Goal: Task Accomplishment & Management: Complete application form

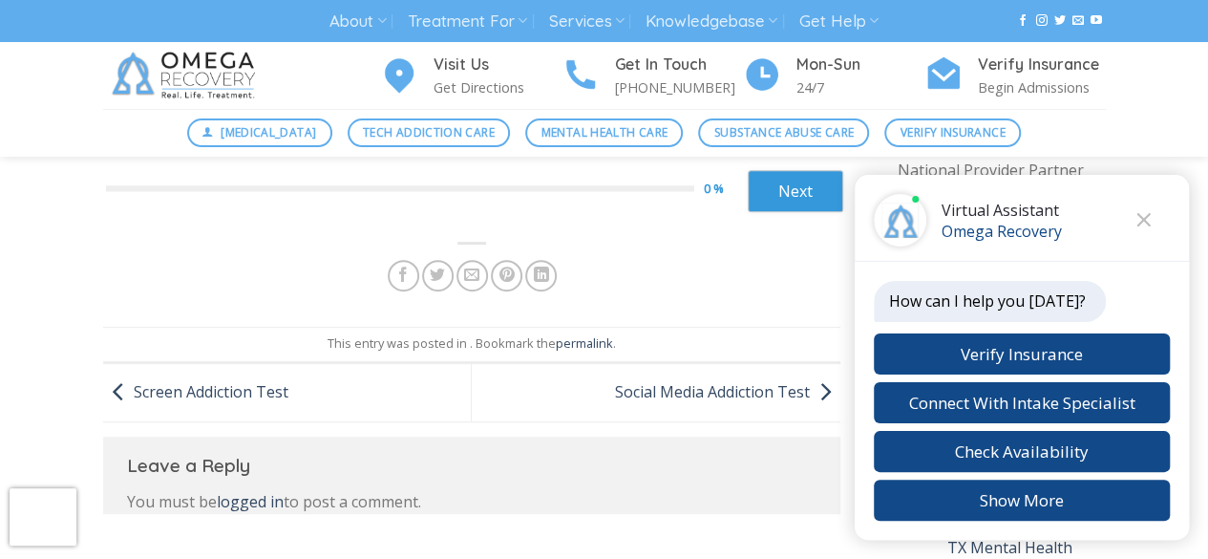
scroll to position [373, 0]
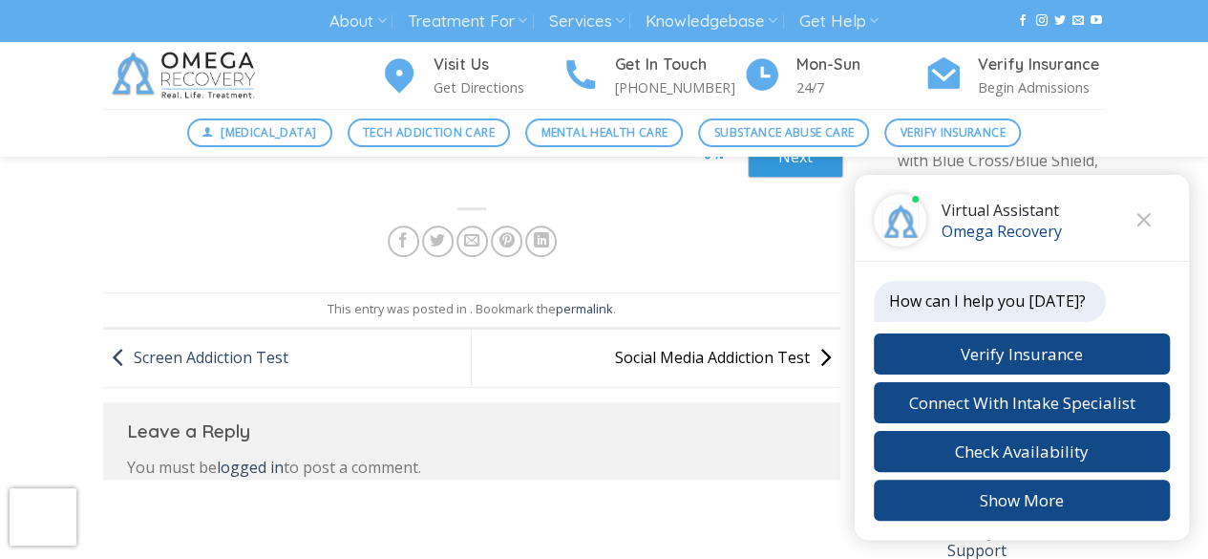
click at [680, 362] on link "Social Media Addiction Test" at bounding box center [727, 356] width 225 height 21
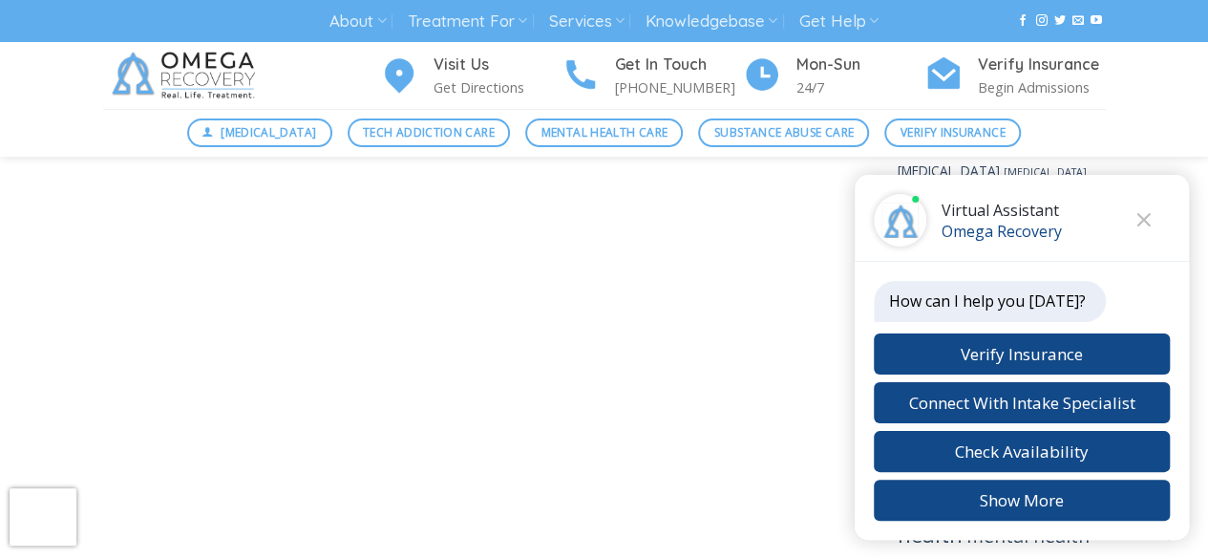
scroll to position [2282, 0]
click at [1138, 222] on icon "Close chat" at bounding box center [1144, 219] width 14 height 13
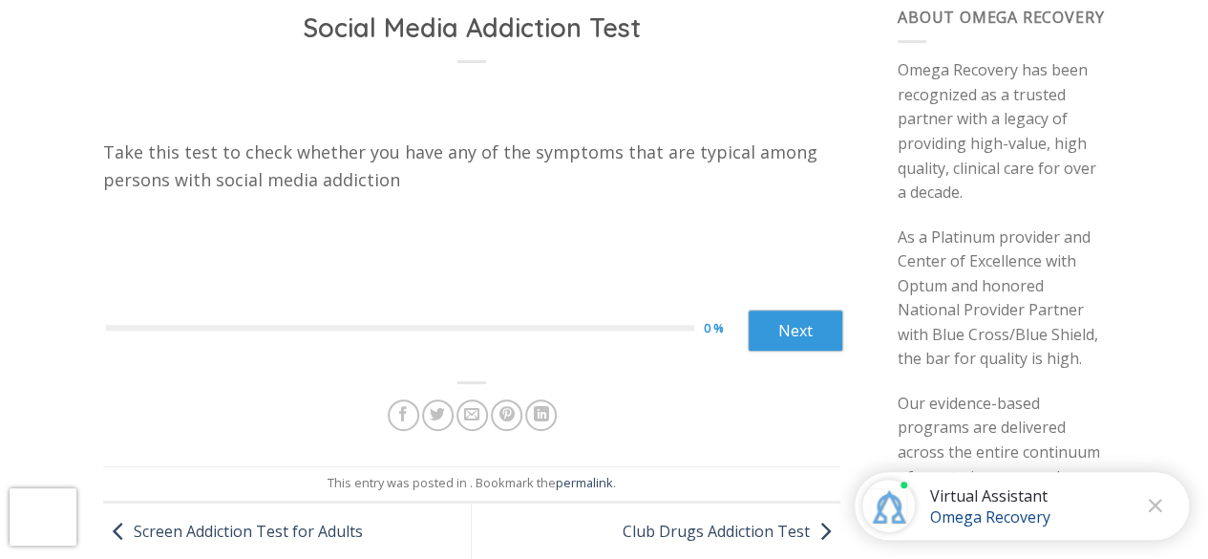
scroll to position [254, 0]
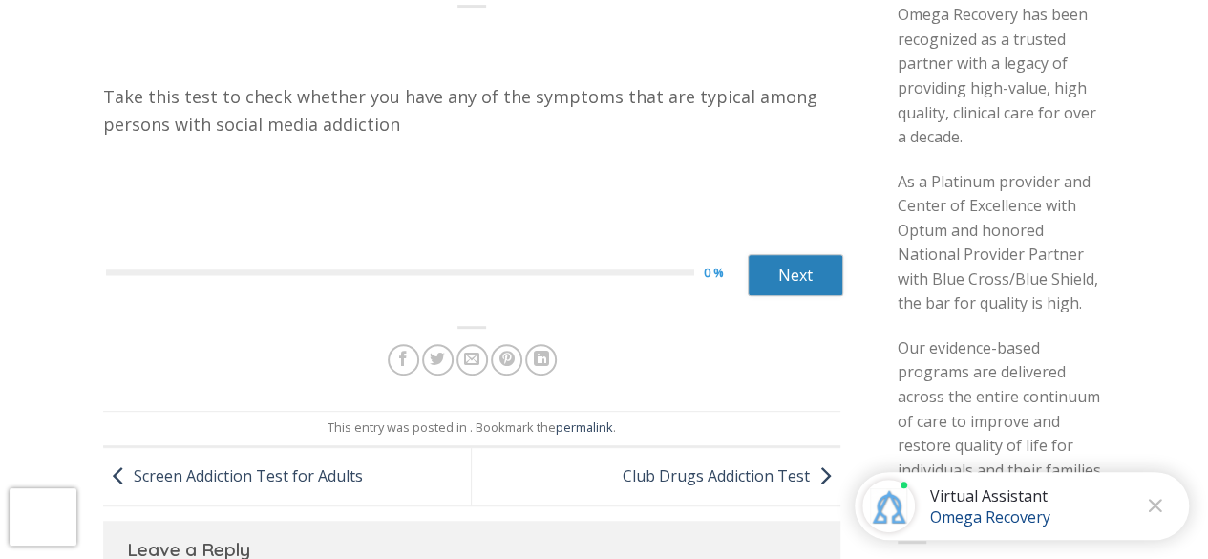
click at [785, 280] on link "Next" at bounding box center [796, 275] width 96 height 42
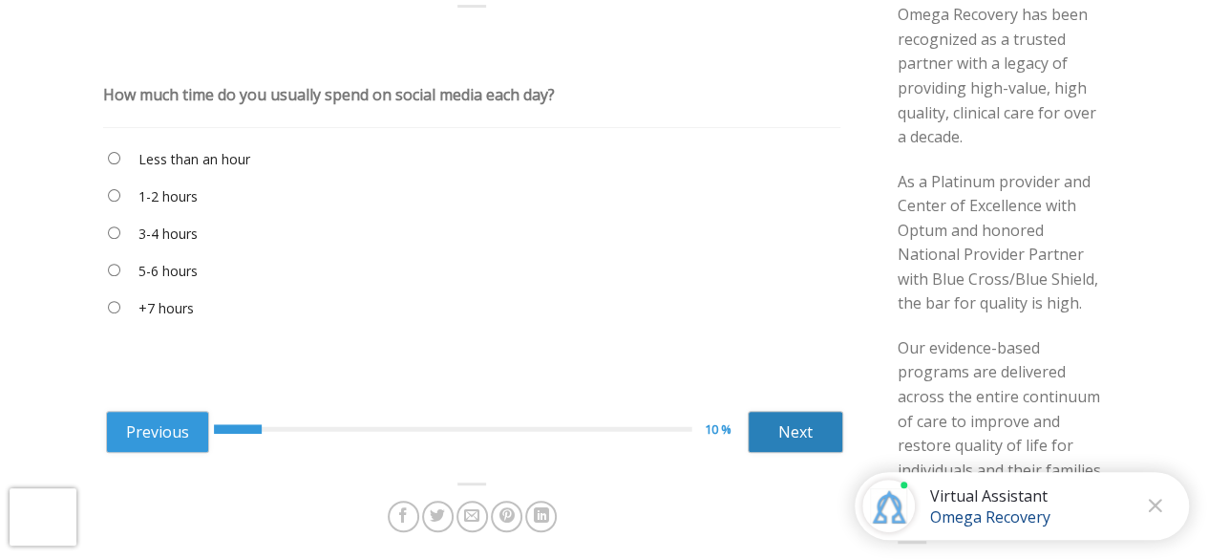
click at [780, 411] on link "Next" at bounding box center [796, 432] width 96 height 42
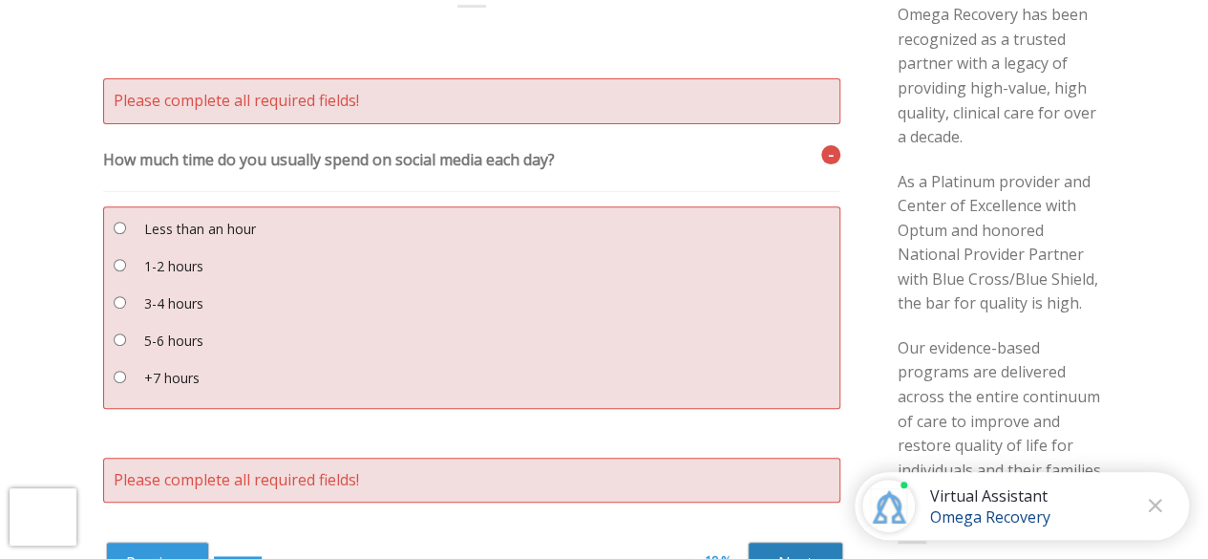
click at [785, 553] on link "Next" at bounding box center [796, 563] width 96 height 42
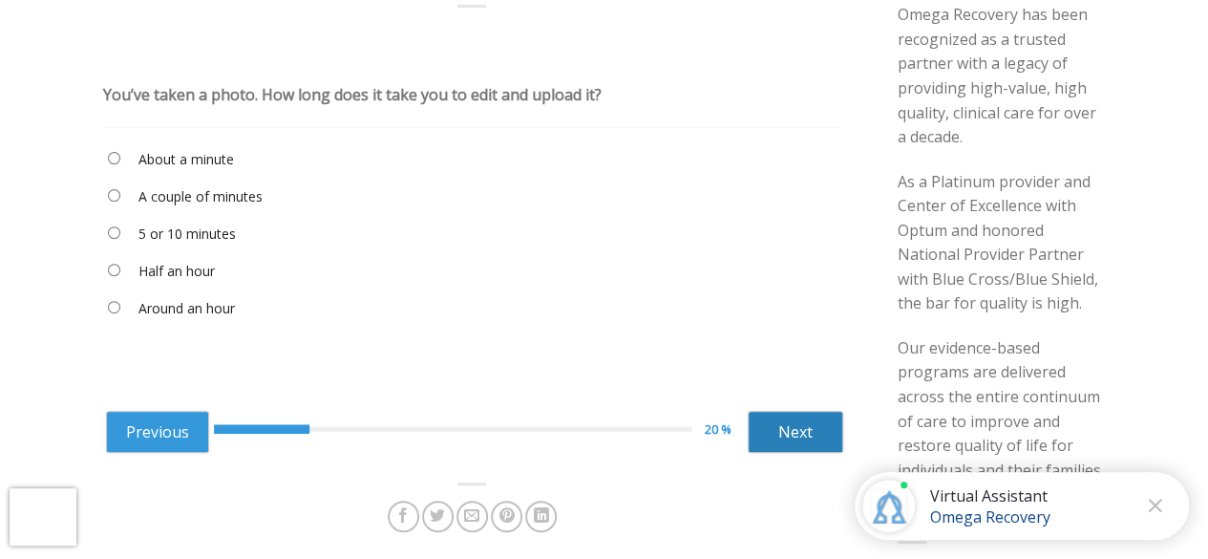
click at [775, 449] on link "Next" at bounding box center [796, 432] width 96 height 42
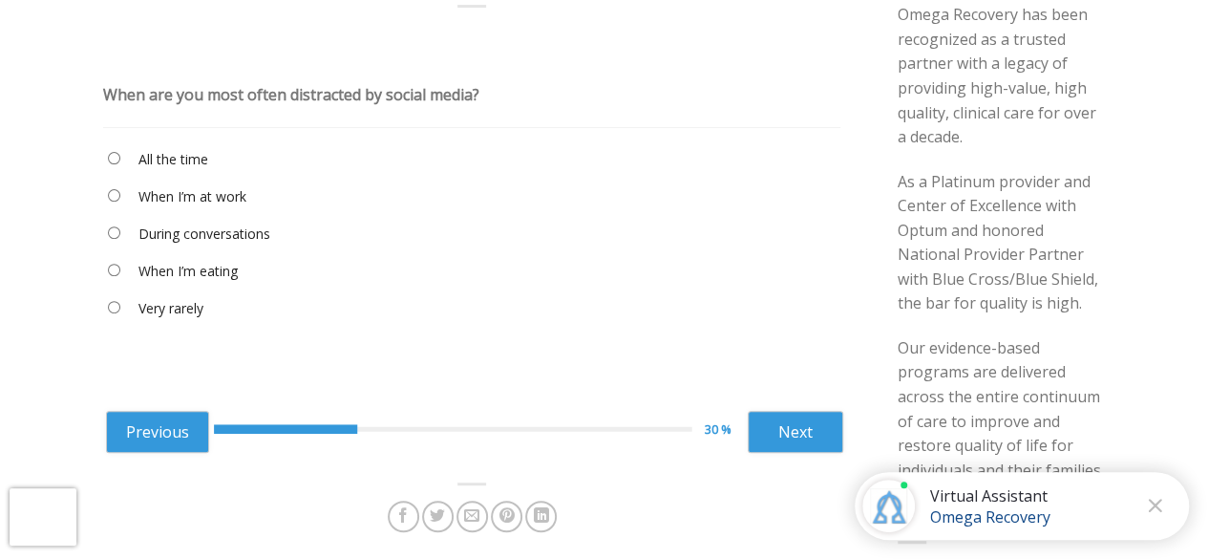
click at [111, 261] on "When I’m eating" at bounding box center [472, 275] width 738 height 32
click at [810, 438] on link "Next" at bounding box center [796, 432] width 96 height 42
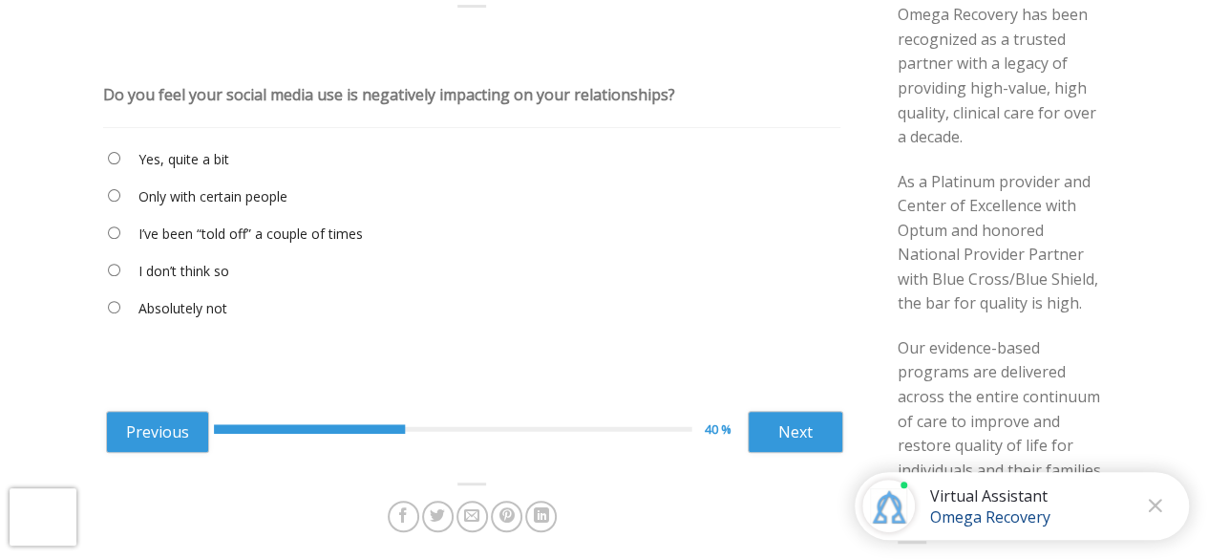
click at [109, 274] on "I don’t think so" at bounding box center [472, 275] width 738 height 32
click at [810, 447] on link "Next" at bounding box center [796, 432] width 96 height 42
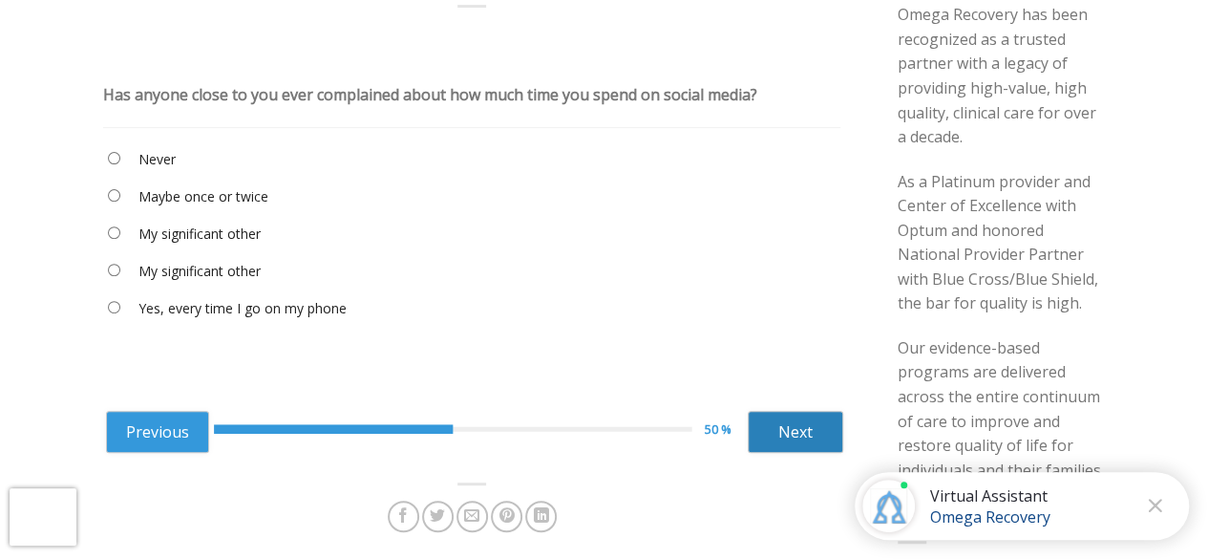
click at [788, 424] on link "Next" at bounding box center [796, 432] width 96 height 42
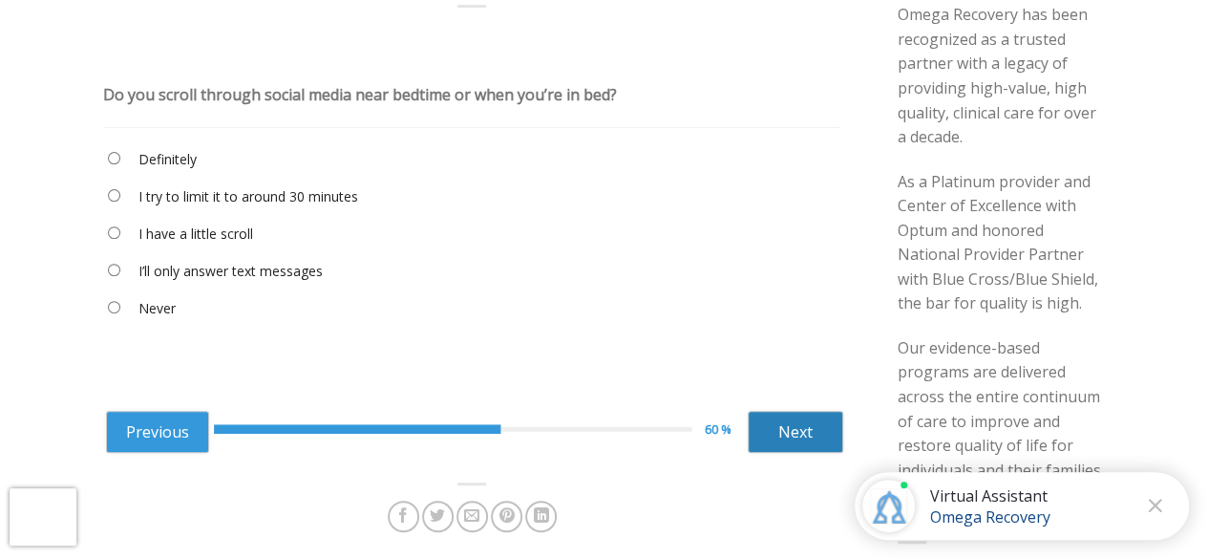
click at [807, 423] on link "Next" at bounding box center [796, 432] width 96 height 42
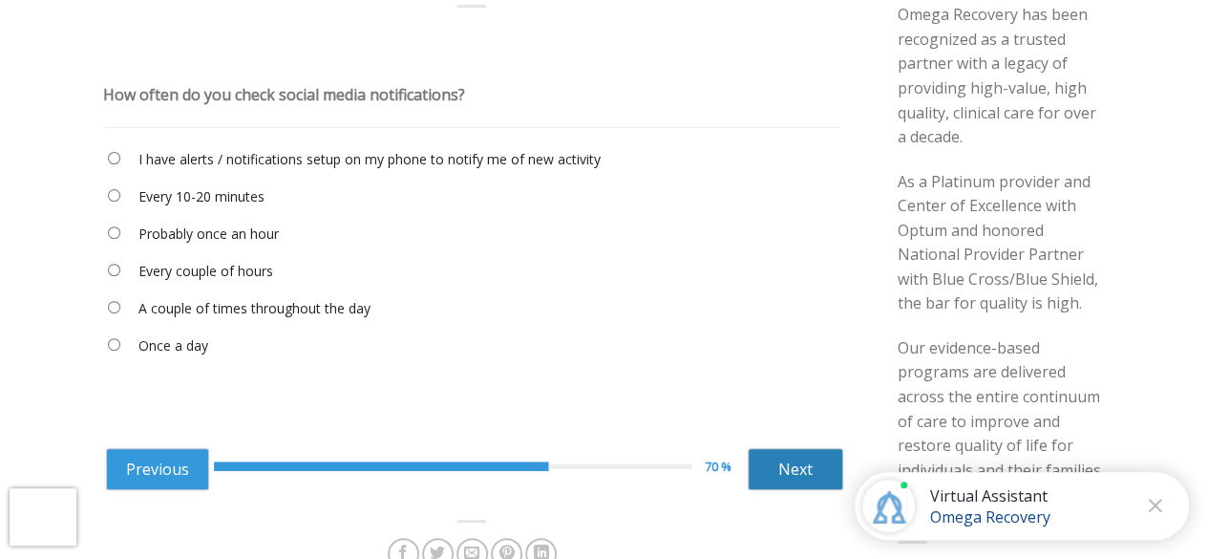
click at [801, 484] on link "Next" at bounding box center [796, 469] width 96 height 42
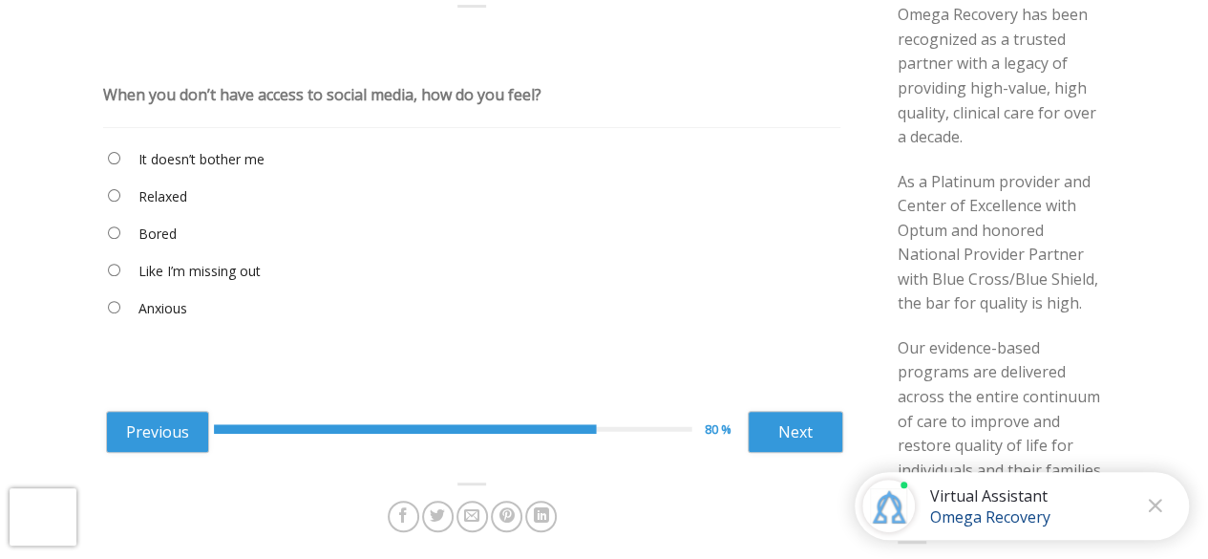
click at [106, 268] on "Like I’m missing out" at bounding box center [472, 275] width 738 height 32
click at [796, 422] on link "Next" at bounding box center [796, 432] width 96 height 42
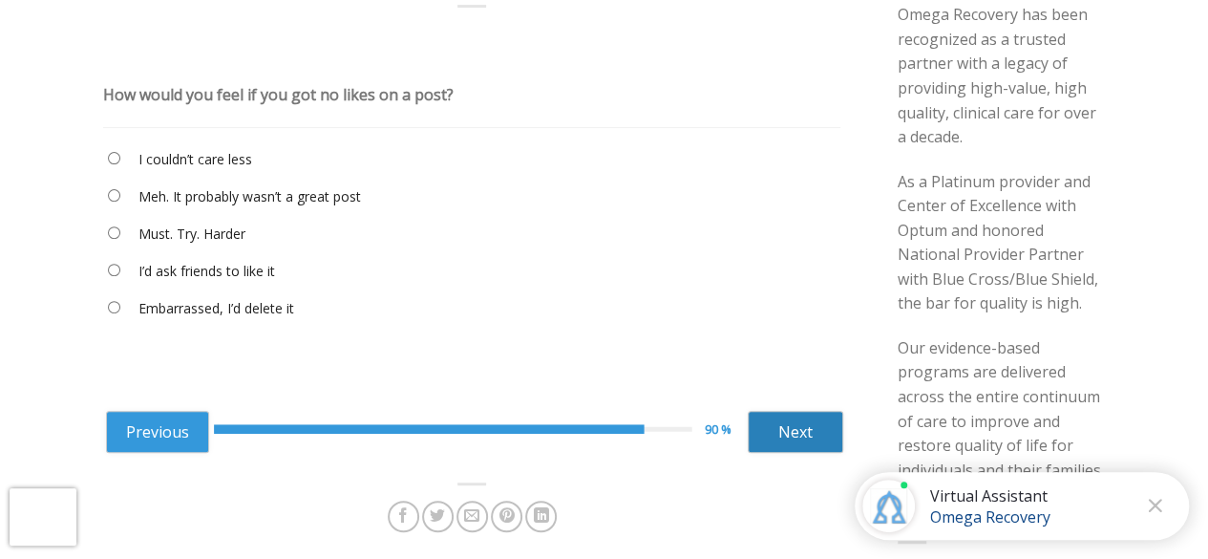
click at [789, 446] on link "Next" at bounding box center [796, 432] width 96 height 42
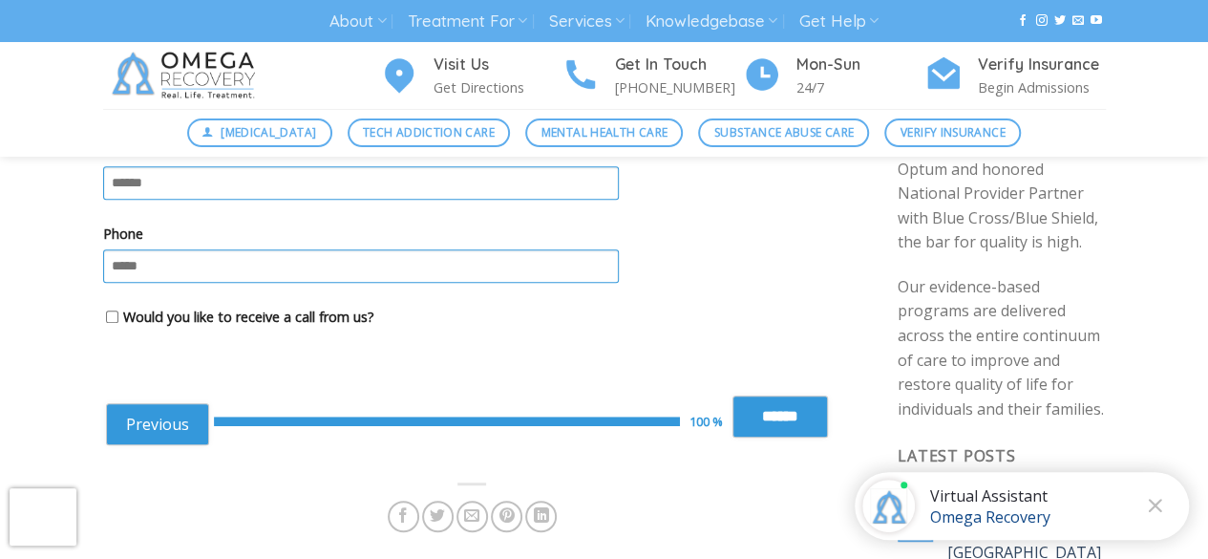
scroll to position [293, 0]
